Goal: Find specific page/section: Find specific page/section

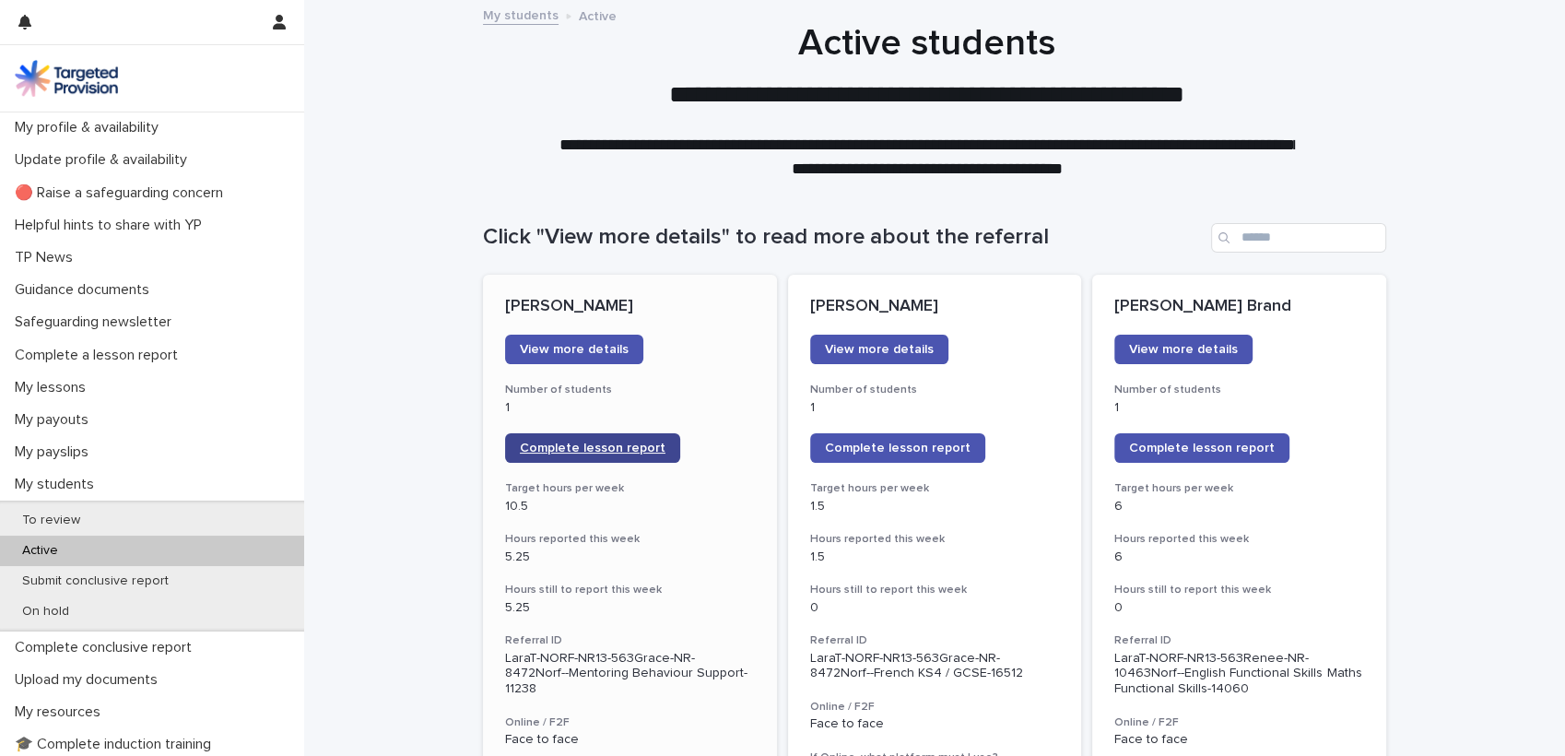
click at [588, 450] on span "Complete lesson report" at bounding box center [593, 447] width 146 height 13
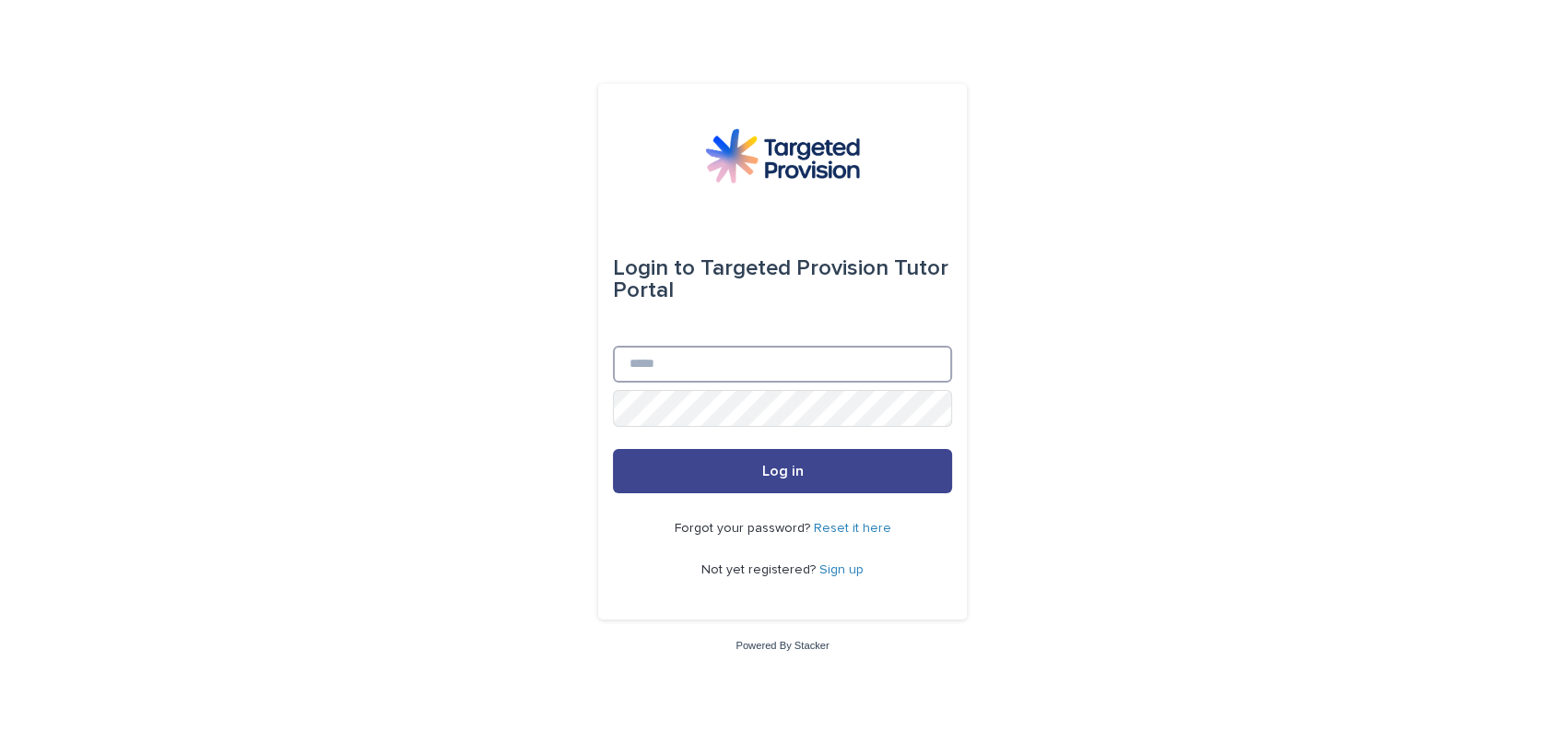
type input "**********"
click at [658, 466] on button "Log in" at bounding box center [782, 471] width 339 height 44
